Goal: Entertainment & Leisure: Consume media (video, audio)

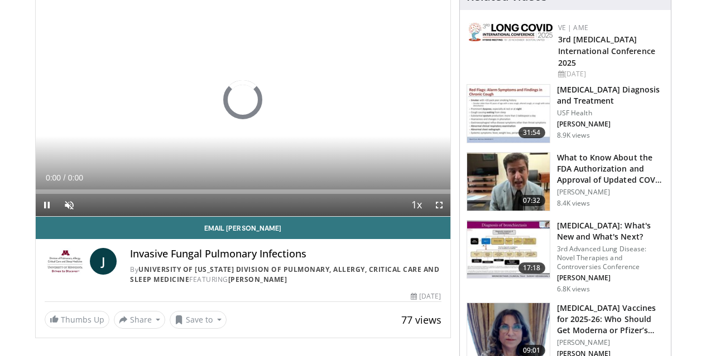
scroll to position [105, 0]
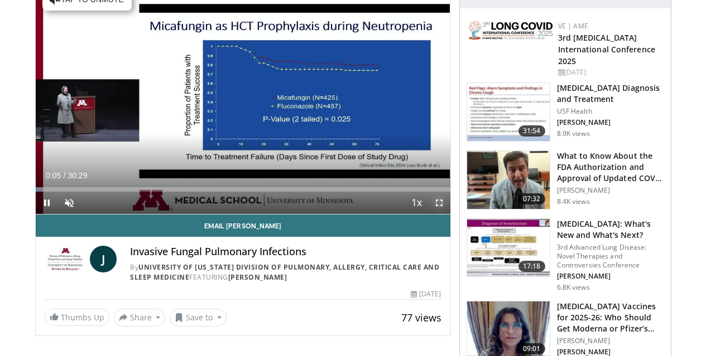
click at [448, 214] on span "Video Player" at bounding box center [439, 203] width 22 height 22
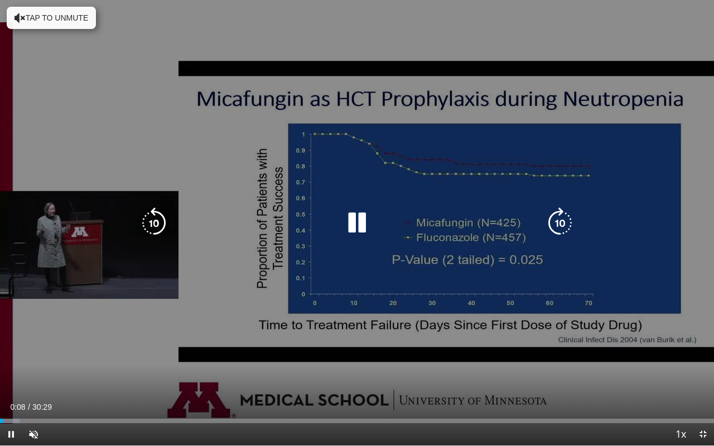
drag, startPoint x: 448, startPoint y: 225, endPoint x: 447, endPoint y: 284, distance: 59.1
click at [447, 284] on div "10 seconds Tap to unmute" at bounding box center [357, 223] width 714 height 446
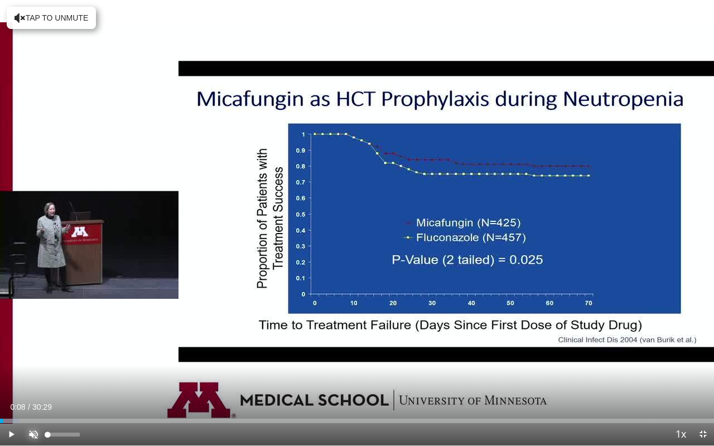
click at [35, 356] on span "Video Player" at bounding box center [33, 434] width 22 height 22
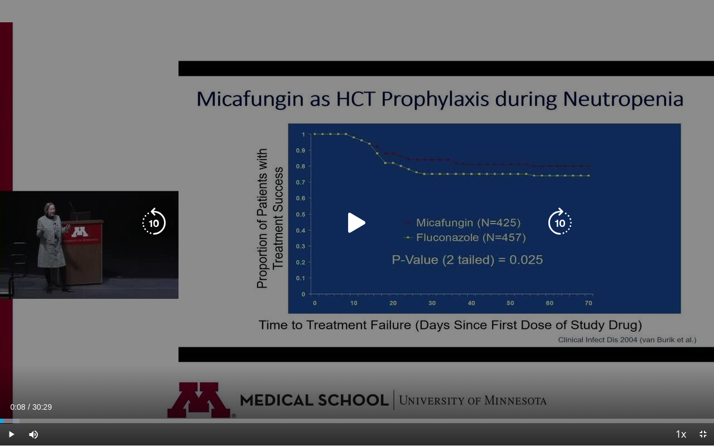
click at [354, 233] on icon "Video Player" at bounding box center [356, 222] width 31 height 31
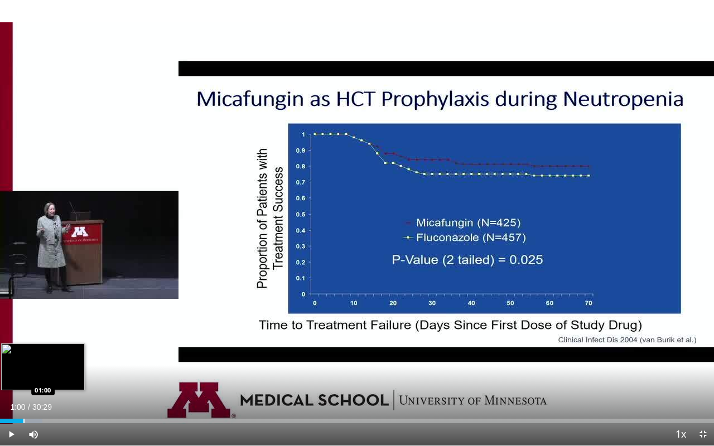
click at [23, 356] on div "Progress Bar" at bounding box center [23, 421] width 1 height 4
click at [31, 356] on div "Loaded : 7.05% 01:20 01:20" at bounding box center [357, 421] width 714 height 4
click at [42, 356] on div "Loaded : 8.67% 01:48 01:48" at bounding box center [357, 421] width 714 height 4
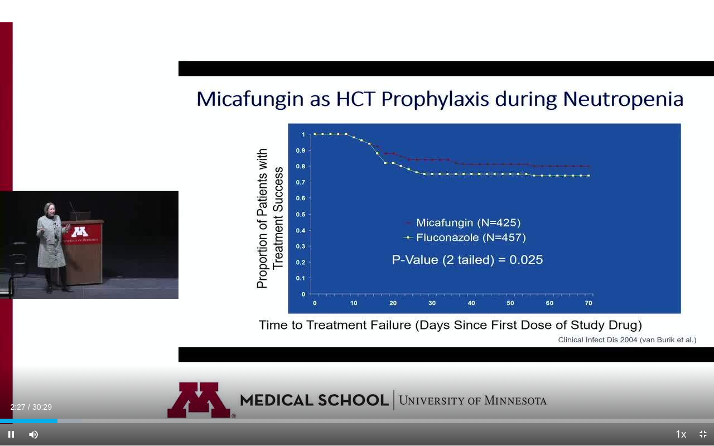
click at [250, 299] on div "10 seconds Tap to unmute" at bounding box center [357, 223] width 714 height 446
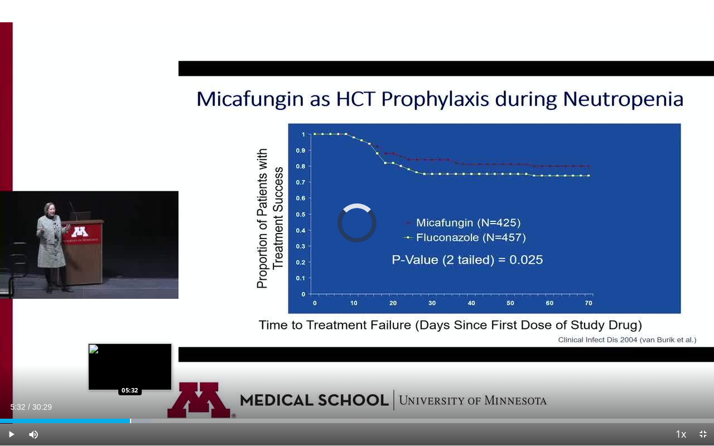
click at [130, 356] on div "Loaded : 21.15% 05:32 05:32" at bounding box center [357, 418] width 714 height 11
click at [140, 356] on div "Progress Bar" at bounding box center [139, 421] width 1 height 4
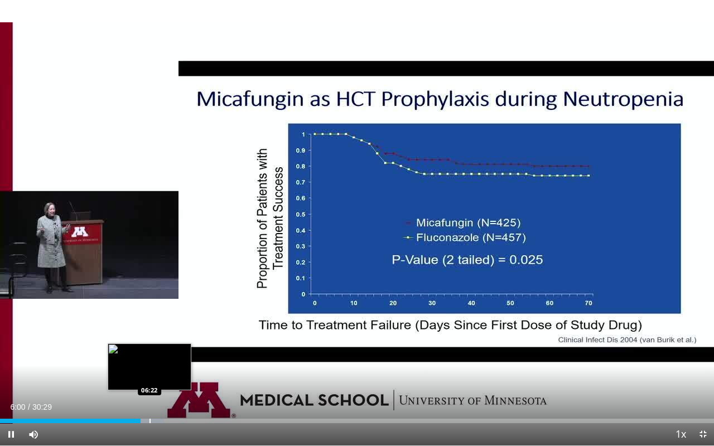
click at [149, 356] on div "Progress Bar" at bounding box center [149, 421] width 1 height 4
click at [171, 356] on div "Progress Bar" at bounding box center [170, 421] width 1 height 4
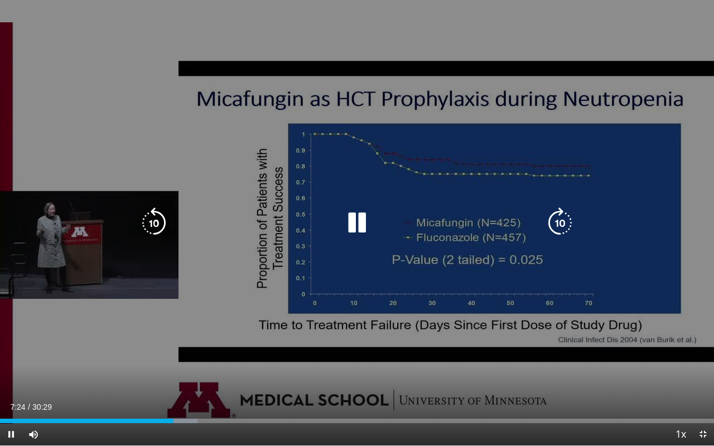
click at [113, 137] on div "10 seconds Tap to unmute" at bounding box center [357, 223] width 714 height 446
click at [308, 152] on div "10 seconds Tap to unmute" at bounding box center [357, 223] width 714 height 446
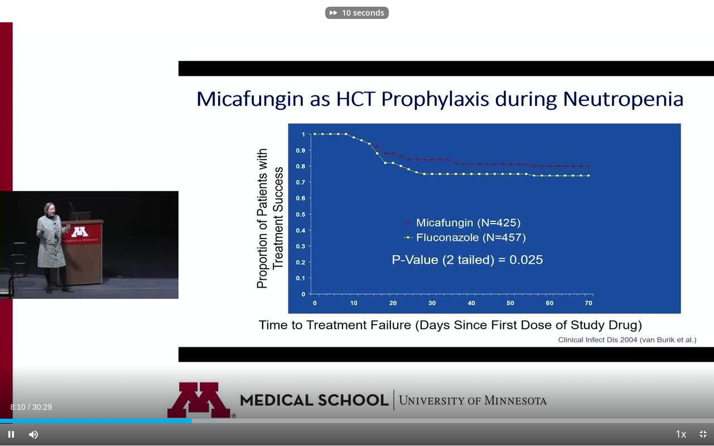
click at [175, 105] on div "10 seconds Tap to unmute" at bounding box center [357, 223] width 714 height 446
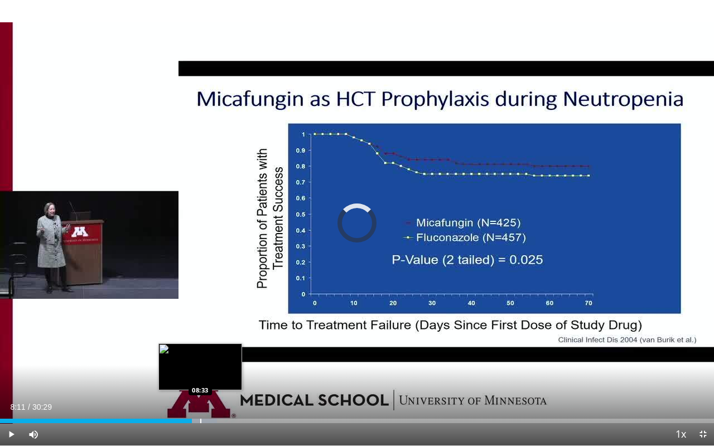
click at [200, 356] on div "Progress Bar" at bounding box center [198, 421] width 36 height 4
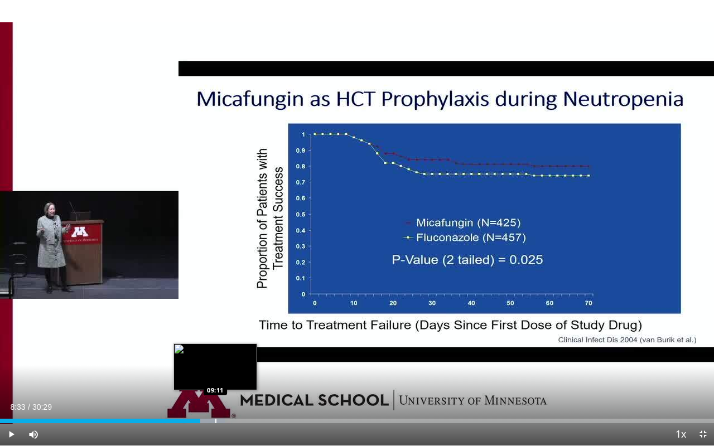
click at [215, 356] on div "Progress Bar" at bounding box center [207, 421] width 36 height 4
click at [222, 356] on div "Progress Bar" at bounding box center [222, 421] width 36 height 4
click at [230, 356] on div "Progress Bar" at bounding box center [230, 421] width 1 height 4
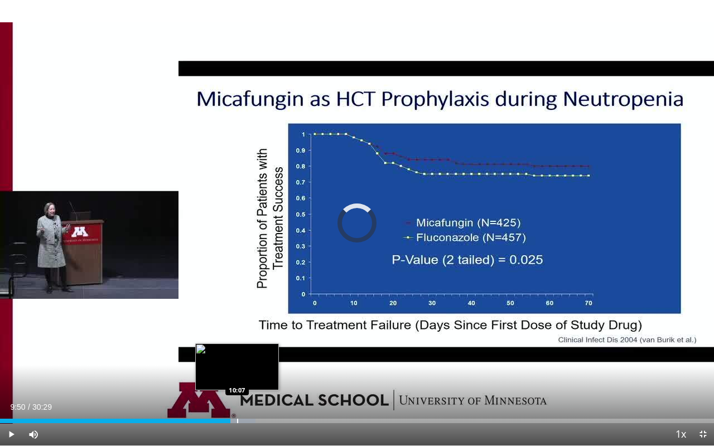
click at [237, 356] on div "Progress Bar" at bounding box center [237, 421] width 1 height 4
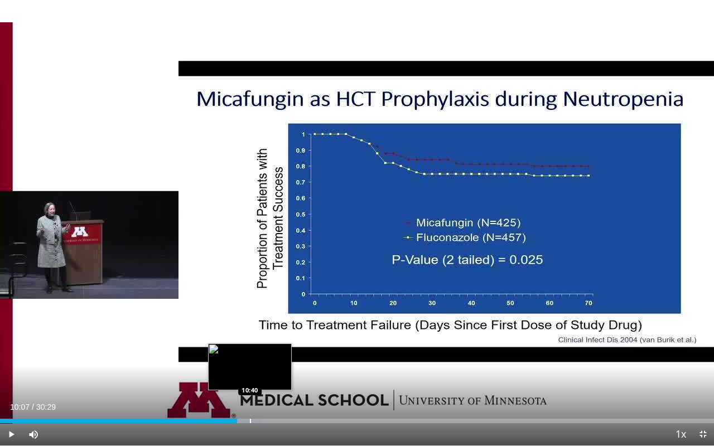
click at [250, 356] on div "Loaded : 36.63% 10:07 10:40" at bounding box center [357, 421] width 714 height 4
click at [265, 356] on div "Progress Bar" at bounding box center [265, 421] width 1 height 4
